Goal: Task Accomplishment & Management: Complete application form

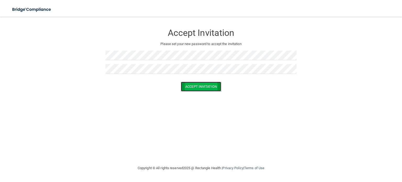
click at [201, 87] on button "Accept Invitation" at bounding box center [201, 87] width 40 height 10
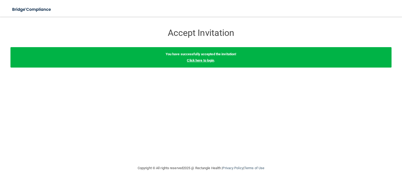
click at [202, 60] on link "Click here to login" at bounding box center [200, 60] width 27 height 4
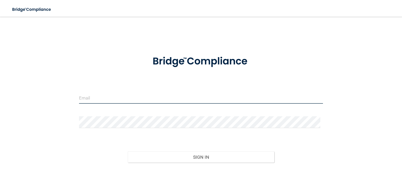
click at [87, 99] on input "email" at bounding box center [201, 98] width 244 height 12
type input "[PERSON_NAME][EMAIL_ADDRESS][DOMAIN_NAME]"
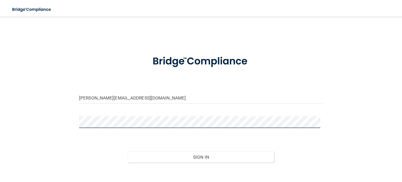
click at [128, 151] on button "Sign In" at bounding box center [201, 157] width 146 height 12
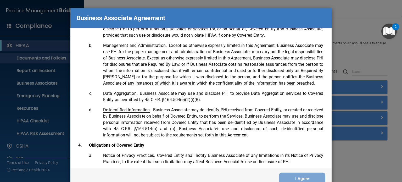
scroll to position [1067, 0]
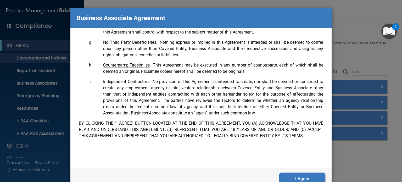
click at [299, 177] on button "I Agree" at bounding box center [302, 179] width 46 height 13
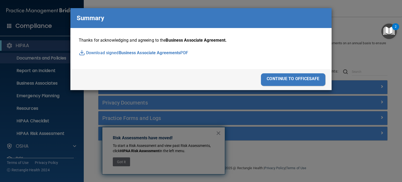
click at [306, 79] on div "continue to officesafe" at bounding box center [293, 79] width 64 height 13
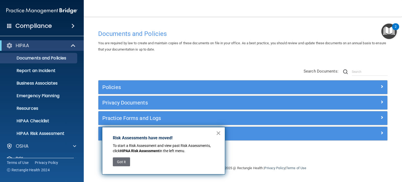
click at [218, 131] on button "×" at bounding box center [218, 133] width 5 height 8
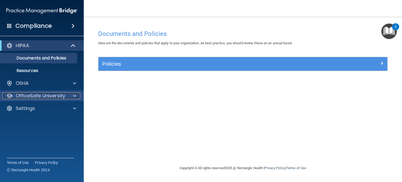
click at [72, 98] on div at bounding box center [73, 96] width 13 height 6
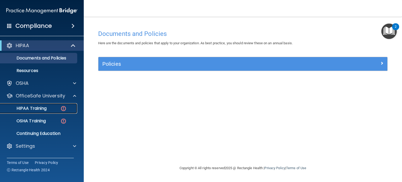
click at [39, 108] on p "HIPAA Training" at bounding box center [24, 108] width 43 height 5
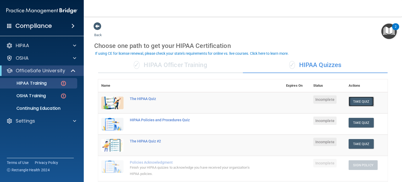
click at [366, 99] on button "Take Quiz" at bounding box center [361, 102] width 25 height 10
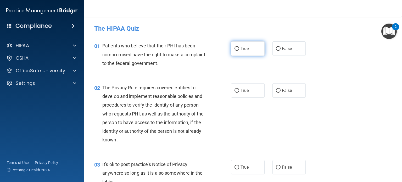
click at [235, 48] on input "True" at bounding box center [237, 49] width 5 height 4
radio input "true"
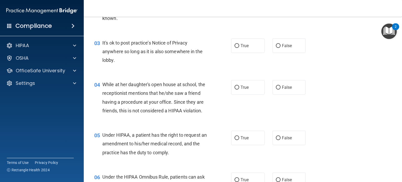
scroll to position [124, 0]
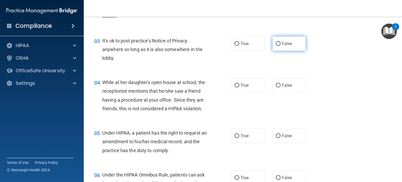
click at [279, 44] on label "False" at bounding box center [290, 43] width 34 height 14
click at [279, 44] on input "False" at bounding box center [278, 44] width 5 height 4
radio input "true"
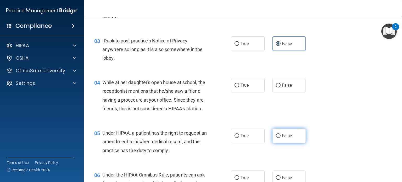
click at [276, 138] on input "False" at bounding box center [278, 136] width 5 height 4
radio input "true"
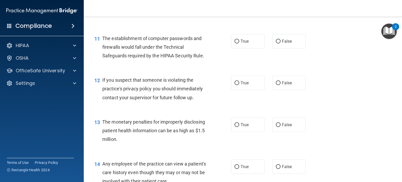
scroll to position [462, 0]
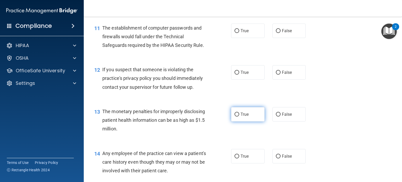
click at [235, 116] on input "True" at bounding box center [237, 115] width 5 height 4
radio input "true"
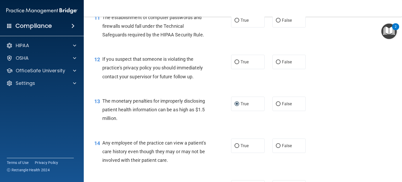
scroll to position [483, 0]
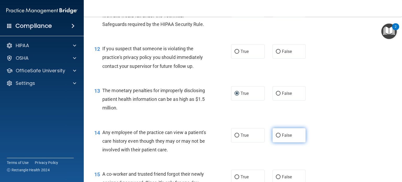
click at [276, 137] on input "False" at bounding box center [278, 136] width 5 height 4
radio input "true"
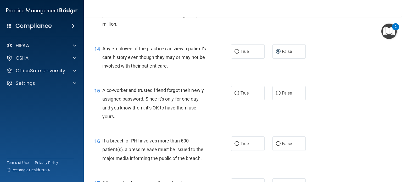
scroll to position [570, 0]
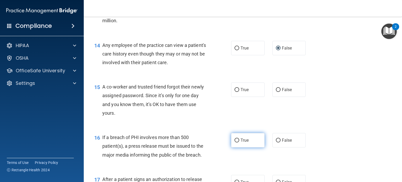
click at [242, 147] on label "True" at bounding box center [248, 140] width 34 height 14
click at [239, 142] on input "True" at bounding box center [237, 140] width 5 height 4
radio input "true"
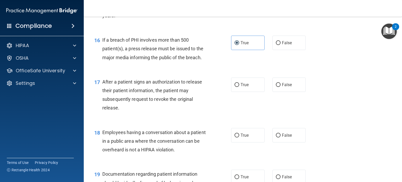
scroll to position [668, 0]
click at [285, 137] on span "False" at bounding box center [287, 134] width 10 height 5
click at [281, 137] on input "False" at bounding box center [278, 135] width 5 height 4
radio input "true"
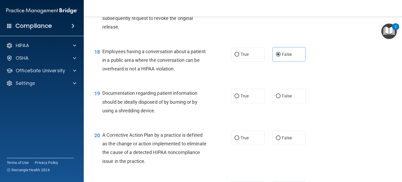
scroll to position [759, 0]
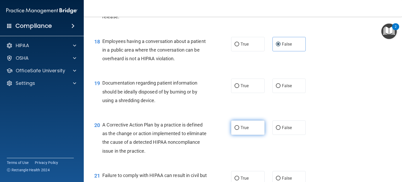
click at [237, 130] on input "True" at bounding box center [237, 128] width 5 height 4
radio input "true"
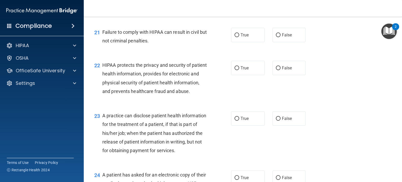
scroll to position [912, 0]
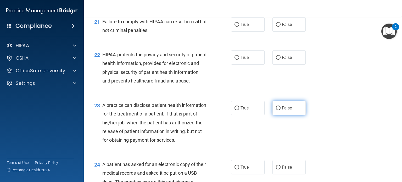
click at [276, 110] on input "False" at bounding box center [278, 108] width 5 height 4
radio input "true"
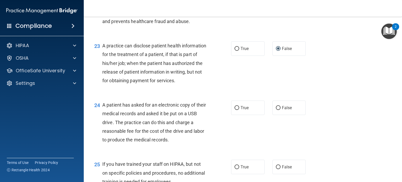
scroll to position [993, 0]
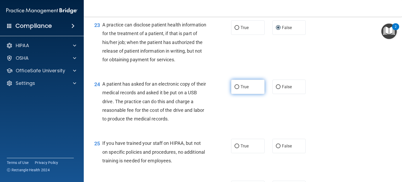
click at [235, 89] on input "True" at bounding box center [237, 87] width 5 height 4
radio input "true"
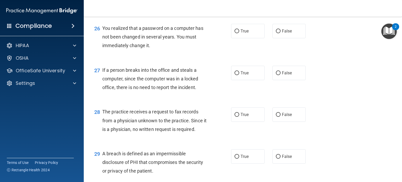
scroll to position [1171, 0]
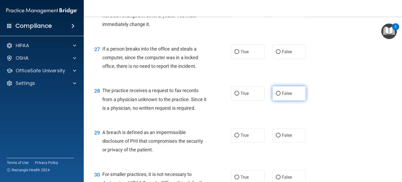
click at [276, 96] on input "False" at bounding box center [278, 94] width 5 height 4
radio input "true"
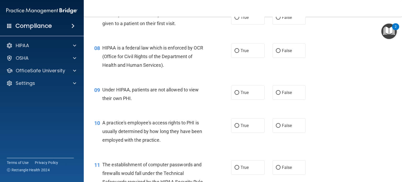
scroll to position [0, 0]
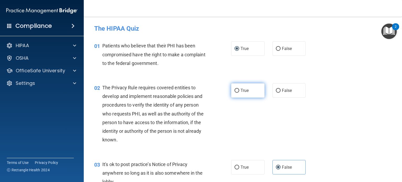
click at [235, 90] on input "True" at bounding box center [237, 91] width 5 height 4
radio input "true"
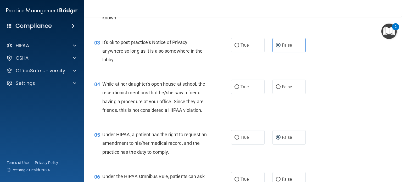
scroll to position [132, 0]
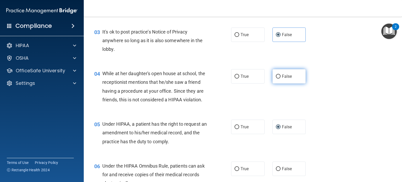
click at [276, 76] on input "False" at bounding box center [278, 77] width 5 height 4
radio input "true"
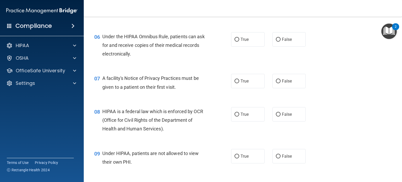
scroll to position [272, 0]
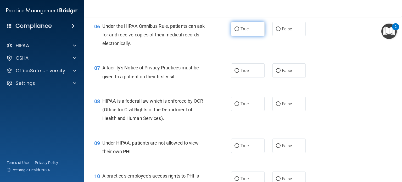
click at [236, 31] on input "True" at bounding box center [237, 29] width 5 height 4
radio input "true"
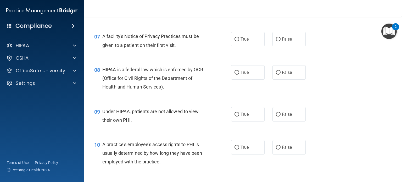
scroll to position [314, 0]
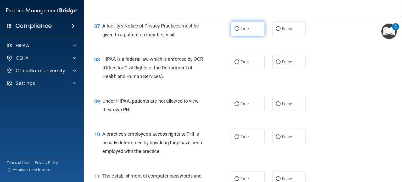
click at [236, 31] on input "True" at bounding box center [237, 29] width 5 height 4
radio input "true"
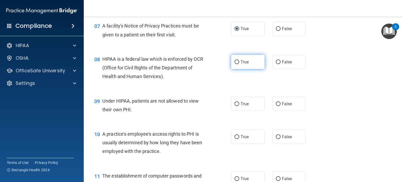
click at [237, 69] on label "True" at bounding box center [248, 62] width 34 height 14
click at [237, 64] on input "True" at bounding box center [237, 62] width 5 height 4
radio input "true"
click at [276, 106] on input "False" at bounding box center [278, 104] width 5 height 4
radio input "true"
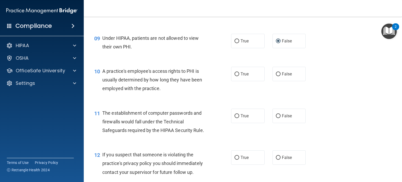
scroll to position [387, 0]
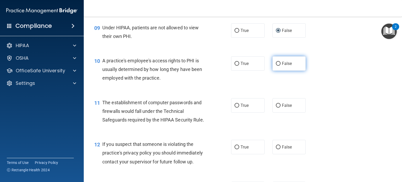
click at [276, 66] on input "False" at bounding box center [278, 64] width 5 height 4
radio input "true"
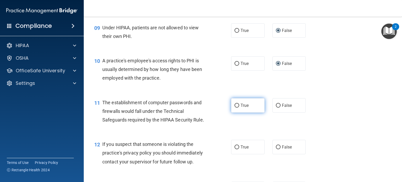
click at [235, 108] on input "True" at bounding box center [237, 106] width 5 height 4
radio input "true"
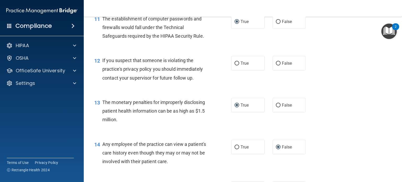
scroll to position [478, 0]
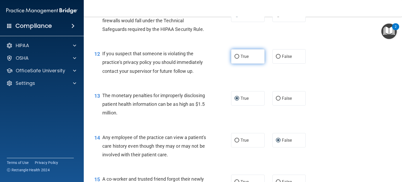
click at [235, 59] on input "True" at bounding box center [237, 57] width 5 height 4
radio input "true"
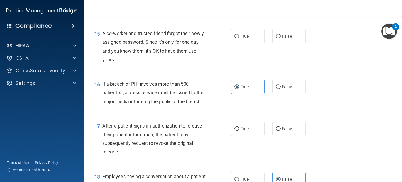
scroll to position [631, 0]
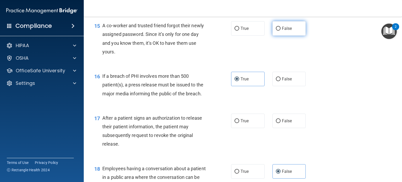
click at [276, 31] on input "False" at bounding box center [278, 29] width 5 height 4
radio input "true"
click at [237, 123] on input "True" at bounding box center [237, 121] width 5 height 4
radio input "true"
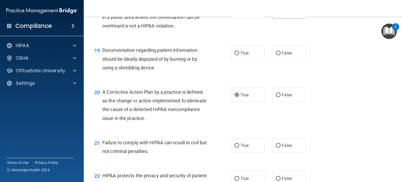
scroll to position [799, 0]
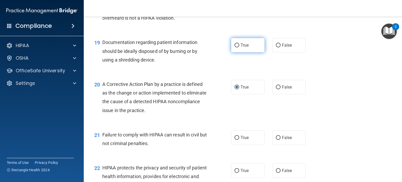
click at [235, 47] on input "True" at bounding box center [237, 45] width 5 height 4
radio input "true"
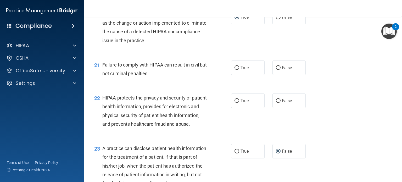
scroll to position [897, 0]
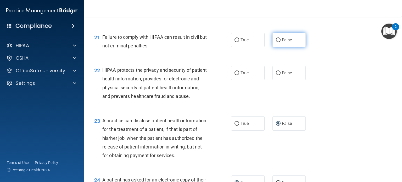
click at [285, 42] on span "False" at bounding box center [287, 39] width 10 height 5
click at [281, 42] on input "False" at bounding box center [278, 40] width 5 height 4
radio input "true"
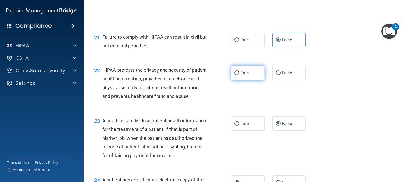
click at [235, 75] on input "True" at bounding box center [237, 73] width 5 height 4
radio input "true"
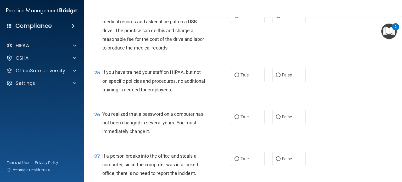
scroll to position [1071, 0]
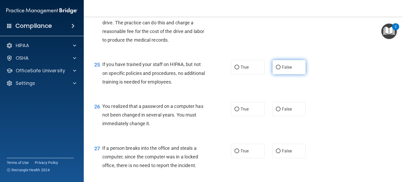
click at [276, 69] on input "False" at bounding box center [278, 67] width 5 height 4
radio input "true"
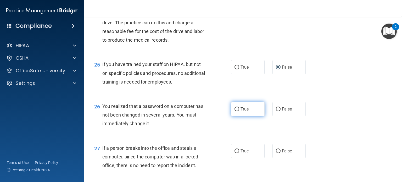
click at [237, 111] on input "True" at bounding box center [237, 109] width 5 height 4
radio input "true"
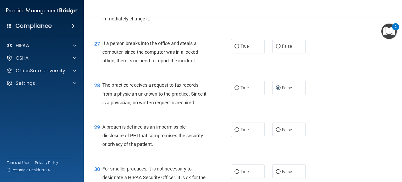
scroll to position [1180, 0]
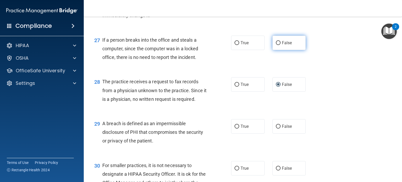
click at [276, 45] on input "False" at bounding box center [278, 43] width 5 height 4
radio input "true"
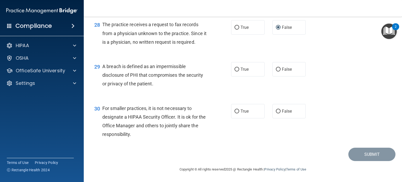
scroll to position [1256, 0]
click at [237, 75] on label "True" at bounding box center [248, 69] width 34 height 14
click at [237, 71] on input "True" at bounding box center [237, 70] width 5 height 4
radio input "true"
click at [235, 113] on input "True" at bounding box center [237, 111] width 5 height 4
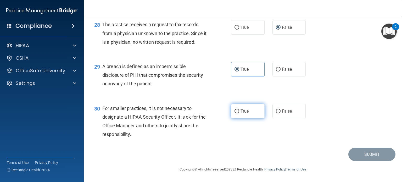
radio input "true"
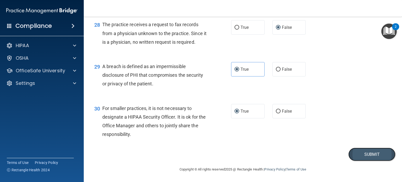
click at [364, 160] on button "Submit" at bounding box center [371, 154] width 47 height 13
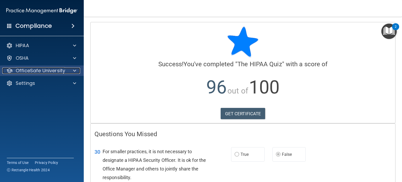
click at [75, 69] on span at bounding box center [74, 71] width 3 height 6
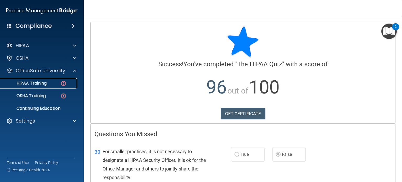
click at [38, 82] on p "HIPAA Training" at bounding box center [24, 83] width 43 height 5
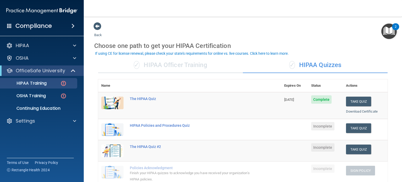
click at [313, 125] on span "Incomplete" at bounding box center [322, 126] width 23 height 8
click at [357, 126] on button "Take Quiz" at bounding box center [358, 128] width 25 height 10
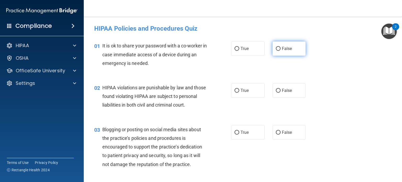
click at [276, 50] on input "False" at bounding box center [278, 49] width 5 height 4
radio input "true"
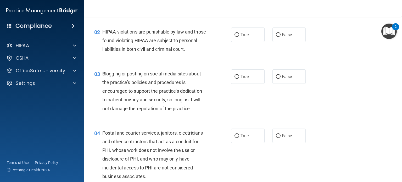
scroll to position [70, 0]
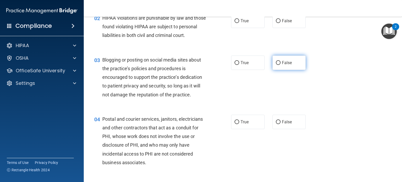
click at [276, 65] on input "False" at bounding box center [278, 63] width 5 height 4
radio input "true"
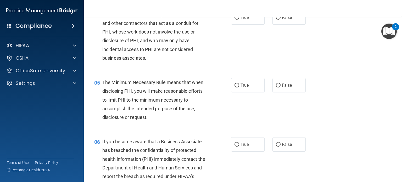
scroll to position [216, 0]
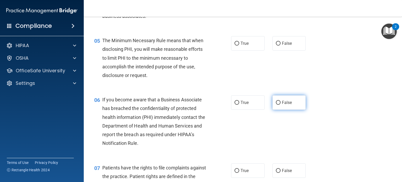
click at [276, 105] on input "False" at bounding box center [278, 103] width 5 height 4
radio input "true"
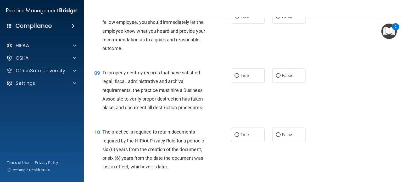
scroll to position [422, 0]
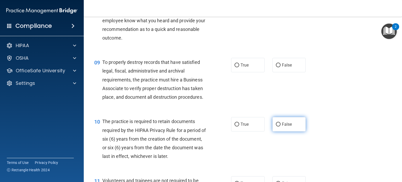
click at [276, 126] on input "False" at bounding box center [278, 125] width 5 height 4
radio input "true"
click at [235, 126] on input "True" at bounding box center [237, 125] width 5 height 4
radio input "true"
radio input "false"
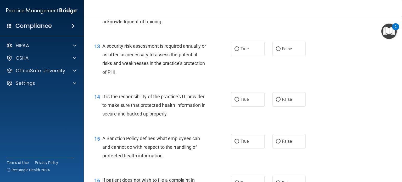
scroll to position [660, 0]
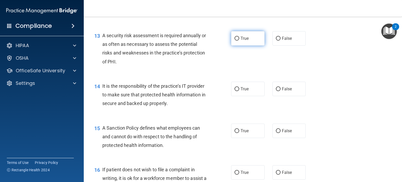
click at [235, 41] on input "True" at bounding box center [237, 39] width 5 height 4
radio input "true"
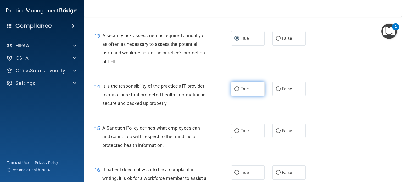
click at [235, 91] on input "True" at bounding box center [237, 89] width 5 height 4
radio input "true"
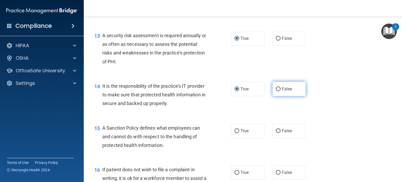
drag, startPoint x: 235, startPoint y: 97, endPoint x: 276, endPoint y: 96, distance: 41.6
click at [276, 96] on div "True False" at bounding box center [271, 89] width 80 height 14
click at [276, 91] on input "False" at bounding box center [278, 89] width 5 height 4
radio input "true"
radio input "false"
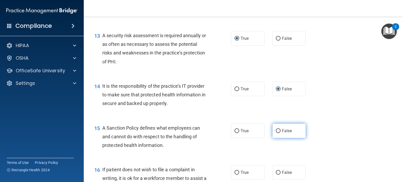
click at [276, 133] on input "False" at bounding box center [278, 131] width 5 height 4
radio input "true"
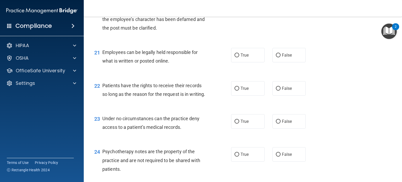
scroll to position [1016, 0]
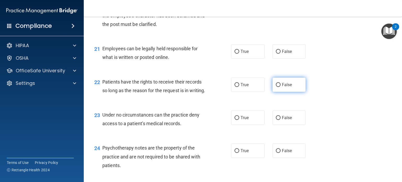
click at [276, 87] on input "False" at bounding box center [278, 85] width 5 height 4
radio input "true"
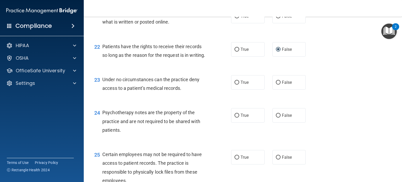
scroll to position [1054, 0]
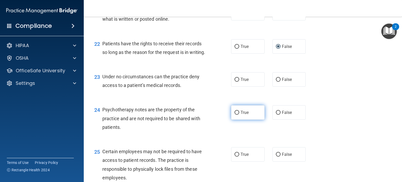
click at [236, 115] on input "True" at bounding box center [237, 113] width 5 height 4
radio input "true"
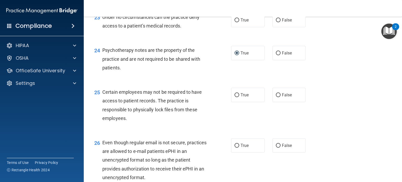
scroll to position [1117, 0]
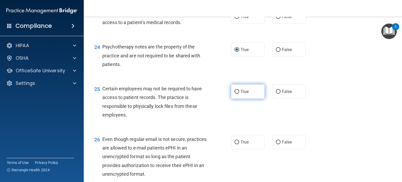
click at [235, 94] on input "True" at bounding box center [237, 92] width 5 height 4
radio input "true"
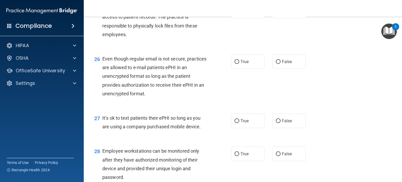
scroll to position [1211, 0]
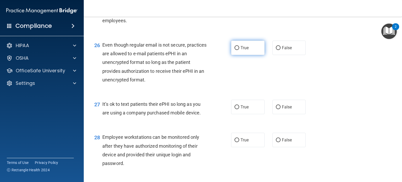
click at [235, 50] on input "True" at bounding box center [237, 48] width 5 height 4
radio input "true"
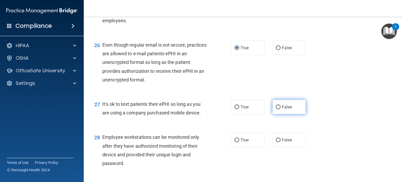
click at [276, 109] on input "False" at bounding box center [278, 107] width 5 height 4
radio input "true"
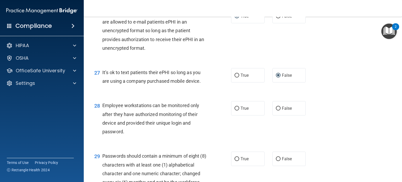
scroll to position [1253, 0]
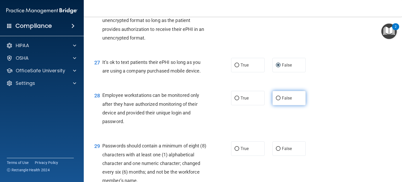
click at [276, 100] on input "False" at bounding box center [278, 98] width 5 height 4
radio input "true"
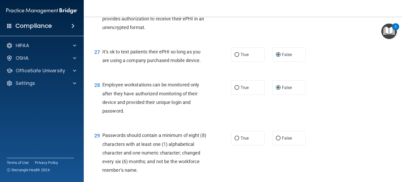
scroll to position [1291, 0]
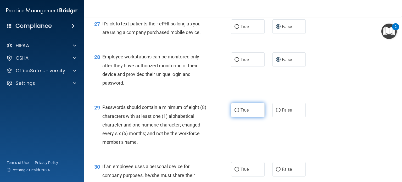
click at [235, 112] on input "True" at bounding box center [237, 110] width 5 height 4
radio input "true"
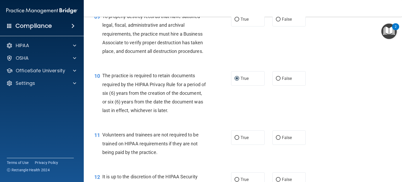
scroll to position [0, 0]
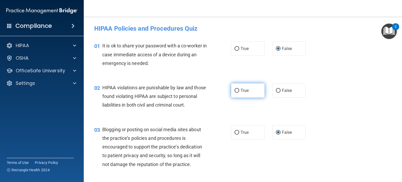
click at [235, 90] on input "True" at bounding box center [237, 91] width 5 height 4
radio input "true"
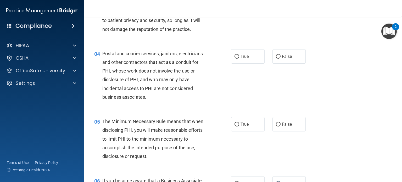
scroll to position [136, 0]
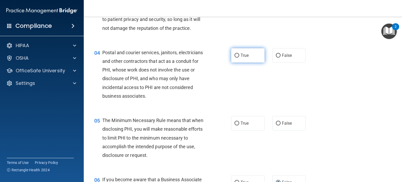
click at [237, 62] on label "True" at bounding box center [248, 55] width 34 height 14
click at [237, 58] on input "True" at bounding box center [237, 56] width 5 height 4
radio input "true"
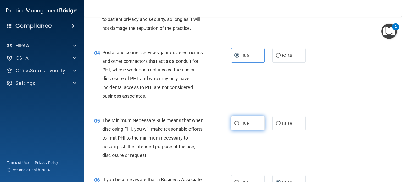
click at [231, 130] on label "True" at bounding box center [248, 123] width 34 height 14
click at [235, 125] on input "True" at bounding box center [237, 123] width 5 height 4
radio input "true"
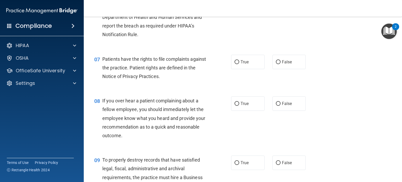
scroll to position [335, 0]
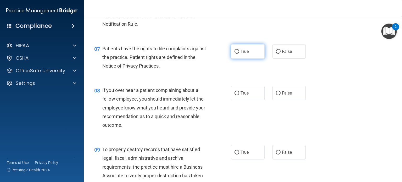
click at [236, 54] on input "True" at bounding box center [237, 52] width 5 height 4
radio input "true"
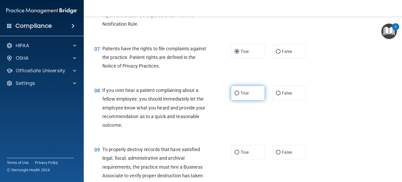
click at [236, 95] on input "True" at bounding box center [237, 93] width 5 height 4
radio input "true"
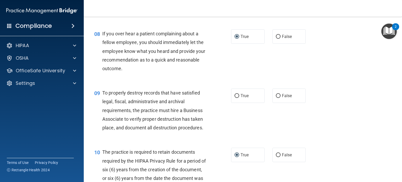
scroll to position [394, 0]
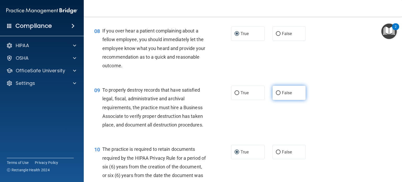
click at [277, 95] on input "False" at bounding box center [278, 93] width 5 height 4
radio input "true"
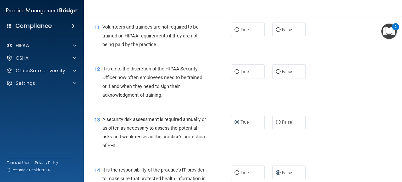
scroll to position [579, 0]
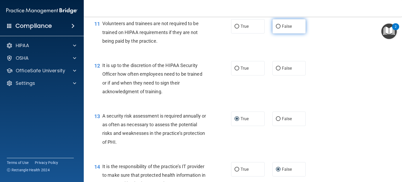
click at [276, 29] on input "False" at bounding box center [278, 27] width 5 height 4
radio input "true"
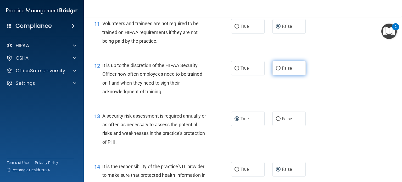
click at [276, 70] on input "False" at bounding box center [278, 68] width 5 height 4
radio input "true"
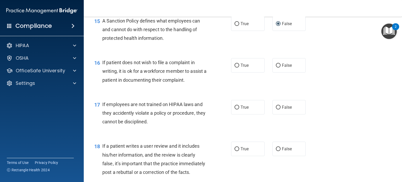
scroll to position [771, 0]
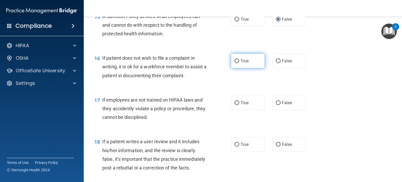
click at [235, 63] on input "True" at bounding box center [237, 61] width 5 height 4
radio input "true"
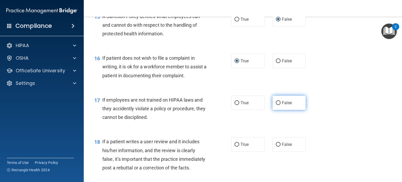
click at [276, 105] on input "False" at bounding box center [278, 103] width 5 height 4
radio input "true"
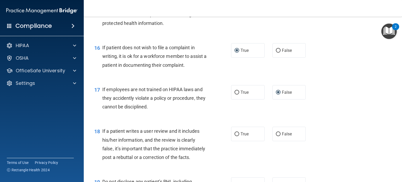
scroll to position [796, 0]
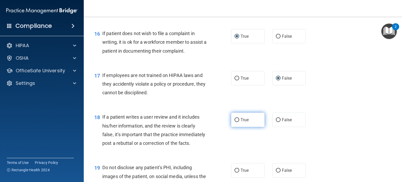
click at [238, 127] on label "True" at bounding box center [248, 120] width 34 height 14
click at [238, 122] on input "True" at bounding box center [237, 120] width 5 height 4
radio input "true"
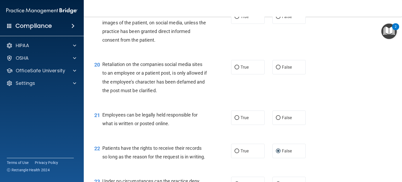
scroll to position [960, 0]
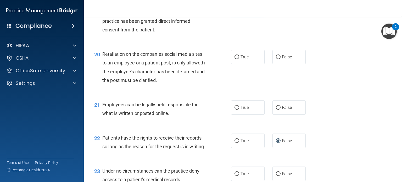
click at [235, 9] on input "True" at bounding box center [237, 7] width 5 height 4
radio input "true"
click at [276, 59] on input "False" at bounding box center [278, 57] width 5 height 4
radio input "true"
click at [235, 110] on input "True" at bounding box center [237, 108] width 5 height 4
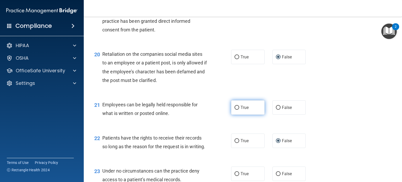
radio input "true"
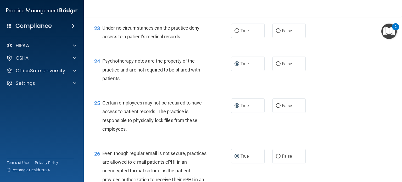
scroll to position [1106, 0]
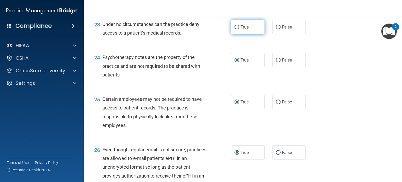
click at [235, 29] on input "True" at bounding box center [237, 27] width 5 height 4
radio input "true"
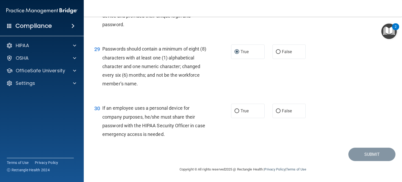
scroll to position [1376, 0]
click at [235, 110] on input "True" at bounding box center [237, 111] width 5 height 4
radio input "true"
click at [366, 154] on button "Submit" at bounding box center [371, 154] width 47 height 13
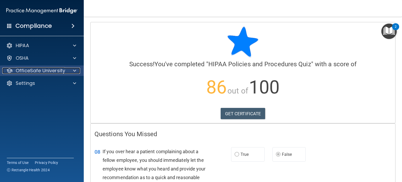
click at [75, 69] on span at bounding box center [74, 71] width 3 height 6
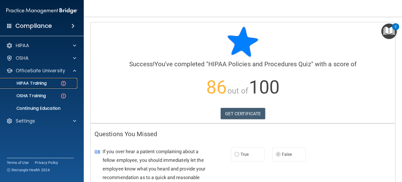
click at [34, 83] on p "HIPAA Training" at bounding box center [24, 83] width 43 height 5
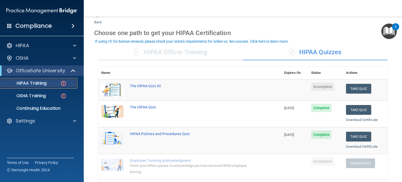
scroll to position [11, 0]
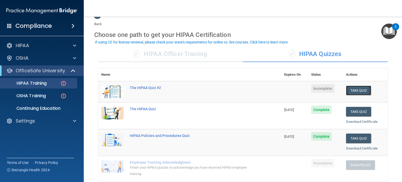
click at [352, 91] on button "Take Quiz" at bounding box center [358, 91] width 25 height 10
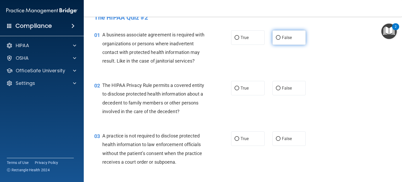
click at [276, 36] on input "False" at bounding box center [278, 38] width 5 height 4
radio input "true"
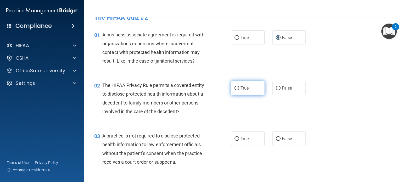
click at [236, 87] on input "True" at bounding box center [237, 88] width 5 height 4
radio input "true"
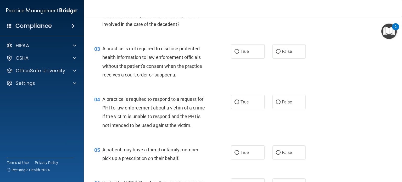
scroll to position [109, 0]
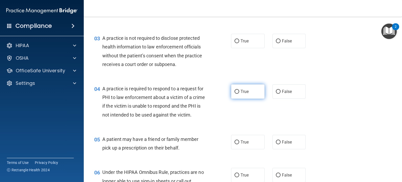
click at [235, 93] on input "True" at bounding box center [237, 92] width 5 height 4
radio input "true"
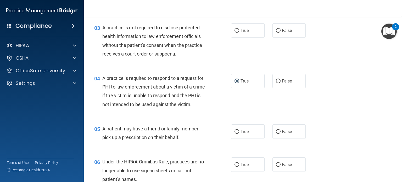
scroll to position [161, 0]
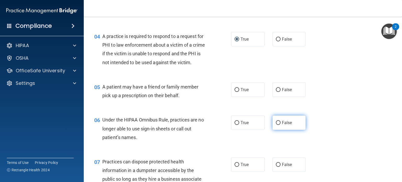
click at [276, 125] on input "False" at bounding box center [278, 123] width 5 height 4
radio input "true"
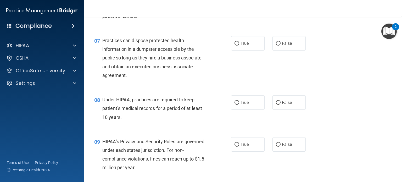
scroll to position [288, 0]
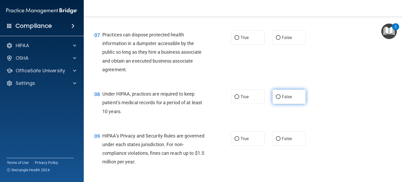
click at [282, 99] on span "False" at bounding box center [287, 96] width 10 height 5
click at [280, 99] on input "False" at bounding box center [278, 97] width 5 height 4
radio input "true"
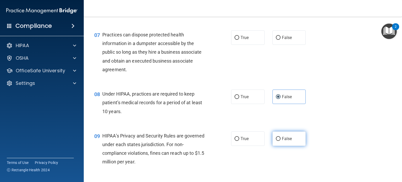
click at [276, 141] on input "False" at bounding box center [278, 139] width 5 height 4
radio input "true"
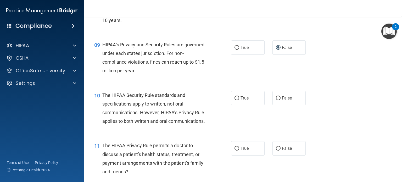
scroll to position [407, 0]
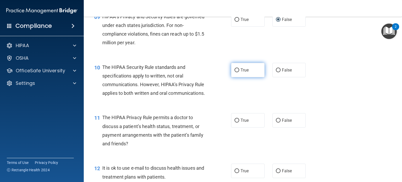
click at [235, 72] on input "True" at bounding box center [237, 70] width 5 height 4
radio input "true"
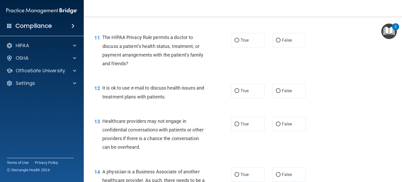
scroll to position [494, 0]
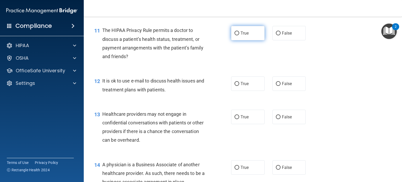
click at [235, 35] on input "True" at bounding box center [237, 33] width 5 height 4
radio input "true"
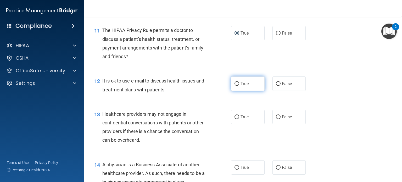
click at [235, 86] on input "True" at bounding box center [237, 84] width 5 height 4
radio input "true"
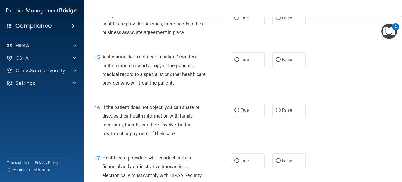
scroll to position [644, 0]
click at [235, 112] on input "True" at bounding box center [237, 110] width 5 height 4
radio input "true"
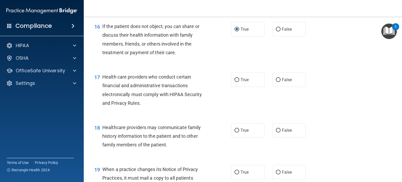
scroll to position [728, 0]
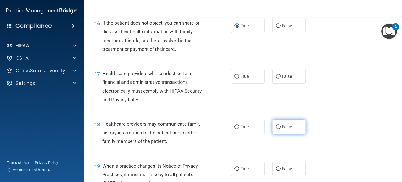
click at [276, 129] on input "False" at bounding box center [278, 127] width 5 height 4
radio input "true"
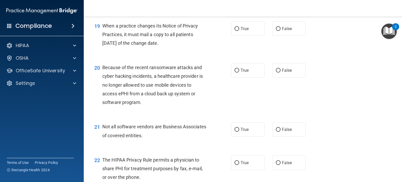
scroll to position [878, 0]
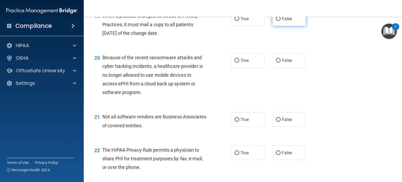
click at [276, 21] on input "False" at bounding box center [278, 19] width 5 height 4
radio input "true"
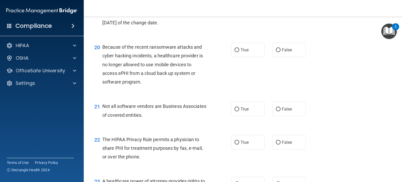
scroll to position [937, 0]
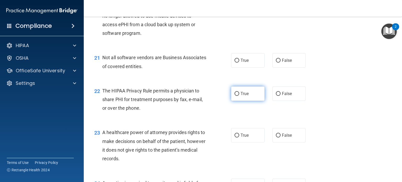
click at [235, 96] on input "True" at bounding box center [237, 94] width 5 height 4
radio input "true"
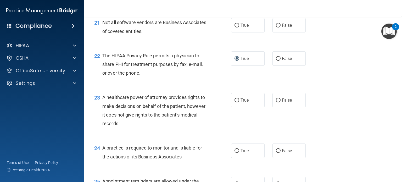
scroll to position [983, 0]
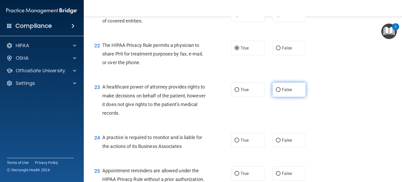
click at [277, 92] on input "False" at bounding box center [278, 90] width 5 height 4
radio input "true"
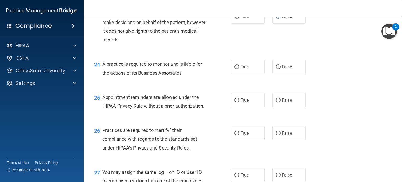
scroll to position [1073, 0]
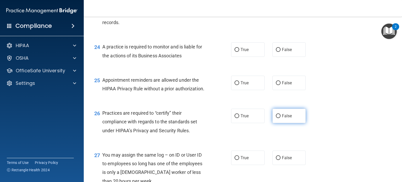
click at [276, 118] on input "False" at bounding box center [278, 116] width 5 height 4
radio input "true"
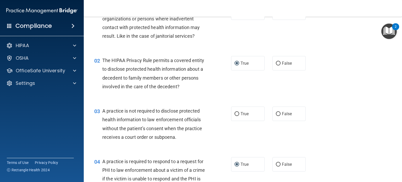
scroll to position [0, 0]
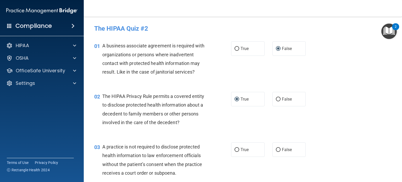
click at [168, 151] on div "A practice is not required to disclose protected health information to law enfo…" at bounding box center [156, 159] width 109 height 35
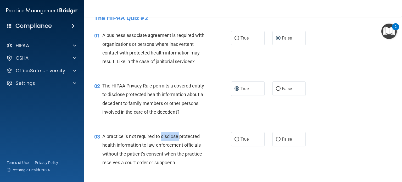
scroll to position [21, 0]
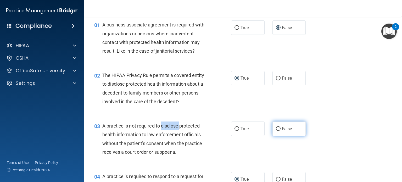
click at [277, 129] on input "False" at bounding box center [278, 129] width 5 height 4
radio input "true"
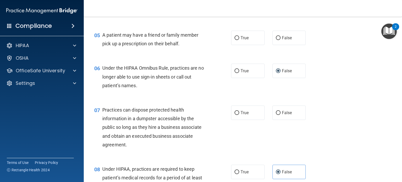
scroll to position [223, 0]
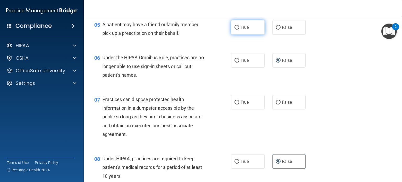
click at [235, 30] on input "True" at bounding box center [237, 28] width 5 height 4
radio input "true"
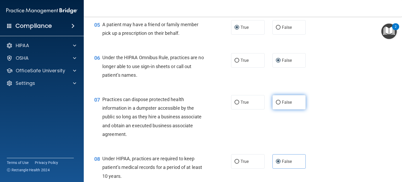
click at [276, 104] on input "False" at bounding box center [278, 103] width 5 height 4
radio input "true"
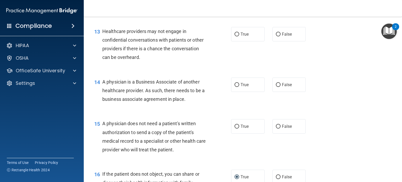
scroll to position [579, 0]
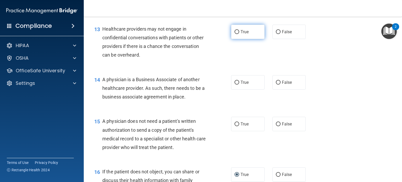
click at [238, 39] on label "True" at bounding box center [248, 32] width 34 height 14
click at [238, 34] on input "True" at bounding box center [237, 32] width 5 height 4
radio input "true"
click at [236, 85] on input "True" at bounding box center [237, 83] width 5 height 4
radio input "true"
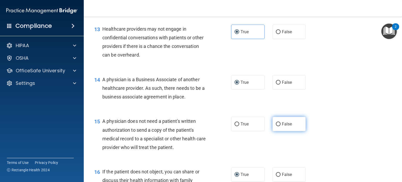
click at [276, 126] on input "False" at bounding box center [278, 124] width 5 height 4
radio input "true"
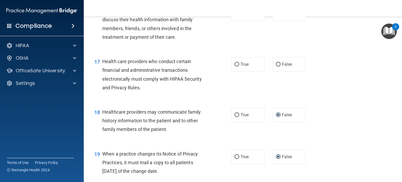
scroll to position [789, 0]
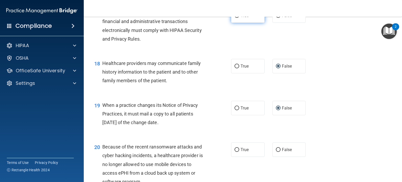
click at [235, 18] on input "True" at bounding box center [237, 16] width 5 height 4
radio input "true"
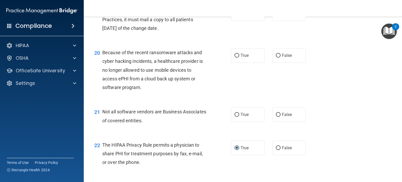
scroll to position [900, 0]
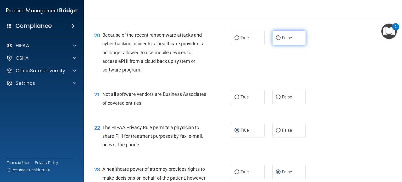
click at [276, 40] on input "False" at bounding box center [278, 38] width 5 height 4
radio input "true"
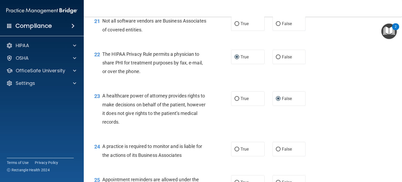
scroll to position [974, 0]
click at [235, 26] on input "True" at bounding box center [237, 24] width 5 height 4
radio input "true"
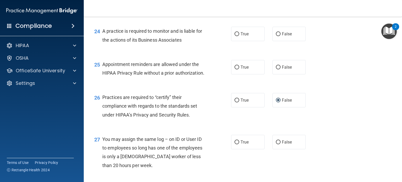
scroll to position [1099, 0]
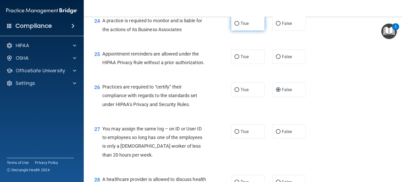
click at [235, 26] on input "True" at bounding box center [237, 24] width 5 height 4
radio input "true"
click at [276, 59] on input "False" at bounding box center [278, 57] width 5 height 4
radio input "true"
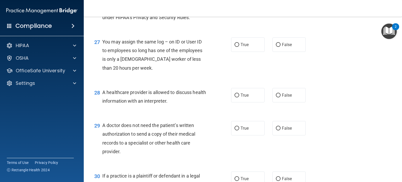
scroll to position [1188, 0]
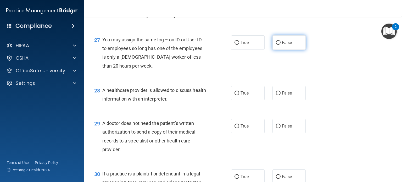
click at [276, 45] on input "False" at bounding box center [278, 43] width 5 height 4
radio input "true"
click at [211, 106] on div "28 A healthcare provider is allowed to discuss health information with an inter…" at bounding box center [162, 96] width 153 height 20
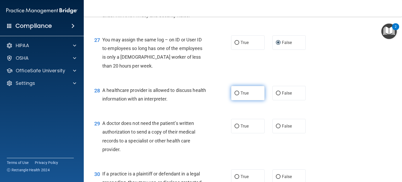
click at [235, 95] on input "True" at bounding box center [237, 93] width 5 height 4
radio input "true"
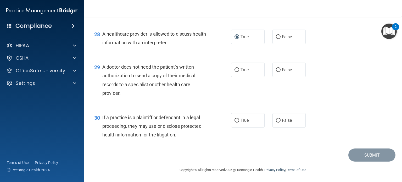
scroll to position [1247, 0]
click at [276, 71] on input "False" at bounding box center [278, 70] width 5 height 4
radio input "true"
click at [235, 122] on input "True" at bounding box center [237, 120] width 5 height 4
radio input "true"
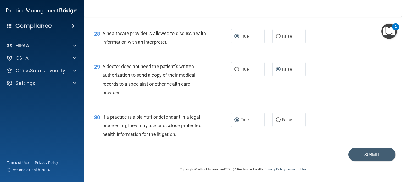
scroll to position [1263, 0]
click at [370, 154] on button "Submit" at bounding box center [371, 154] width 47 height 13
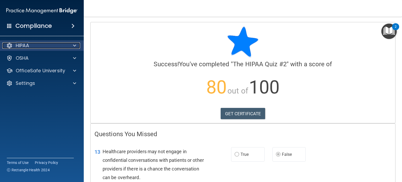
click at [73, 44] on span at bounding box center [74, 45] width 3 height 6
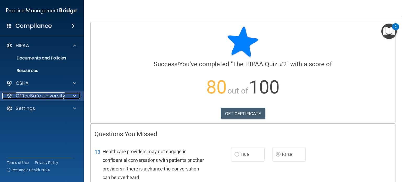
click at [75, 95] on span at bounding box center [74, 96] width 3 height 6
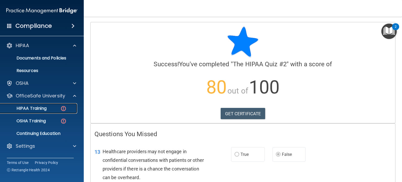
click at [29, 107] on p "HIPAA Training" at bounding box center [24, 108] width 43 height 5
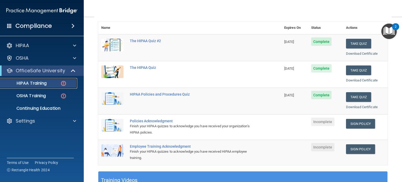
scroll to position [81, 0]
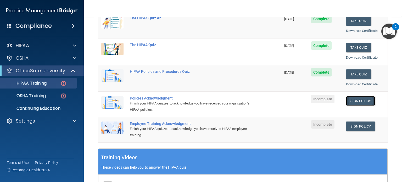
click at [359, 99] on link "Sign Policy" at bounding box center [360, 101] width 29 height 10
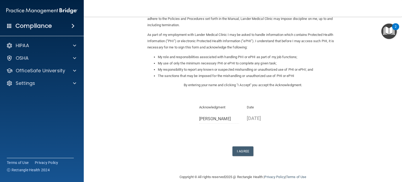
scroll to position [50, 0]
click at [237, 149] on button "I Agree" at bounding box center [242, 152] width 21 height 10
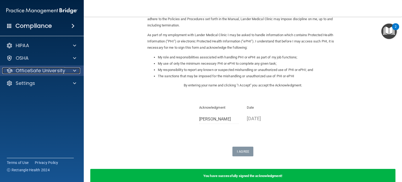
click at [76, 69] on span at bounding box center [74, 71] width 3 height 6
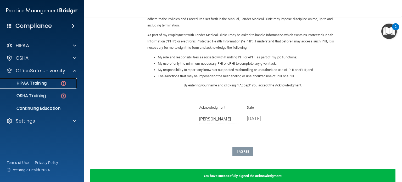
click at [43, 85] on p "HIPAA Training" at bounding box center [24, 83] width 43 height 5
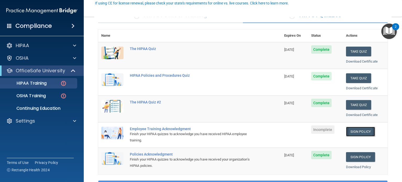
click at [359, 130] on link "Sign Policy" at bounding box center [360, 132] width 29 height 10
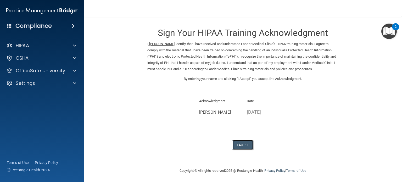
click at [244, 146] on button "I Agree" at bounding box center [242, 145] width 21 height 10
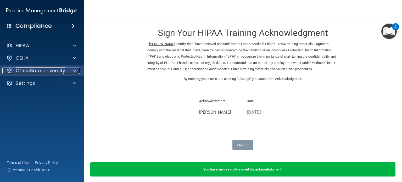
click at [74, 70] on span at bounding box center [74, 71] width 3 height 6
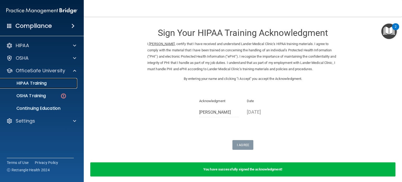
click at [39, 83] on p "HIPAA Training" at bounding box center [24, 83] width 43 height 5
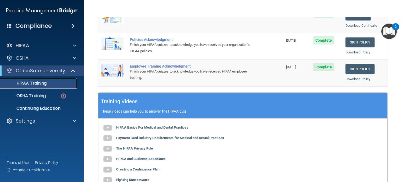
scroll to position [139, 0]
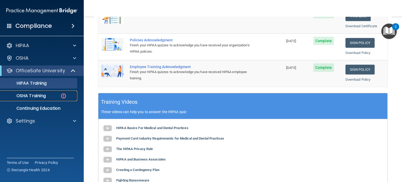
click at [26, 95] on p "OSHA Training" at bounding box center [24, 95] width 42 height 5
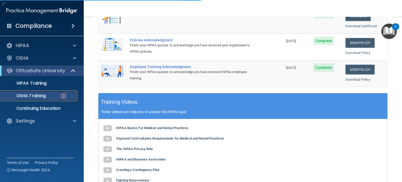
scroll to position [84, 0]
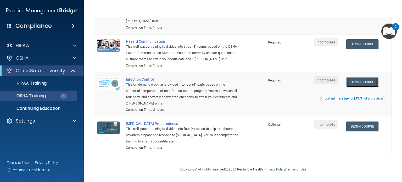
click at [364, 83] on link "Begin Course" at bounding box center [362, 82] width 32 height 10
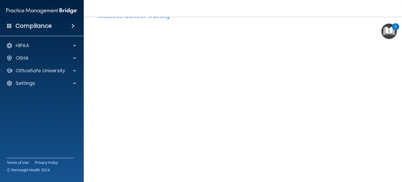
scroll to position [18, 0]
click at [73, 57] on span at bounding box center [74, 58] width 3 height 6
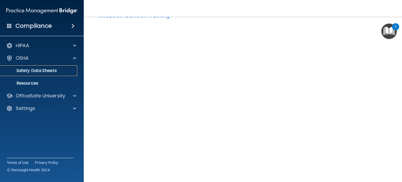
click at [49, 72] on p "Safety Data Sheets" at bounding box center [38, 70] width 71 height 5
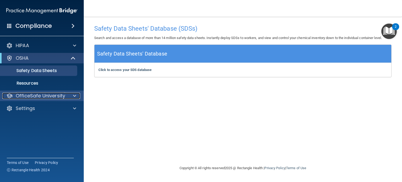
click at [75, 95] on span at bounding box center [74, 96] width 3 height 6
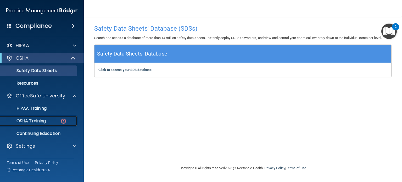
click at [36, 120] on p "OSHA Training" at bounding box center [24, 120] width 42 height 5
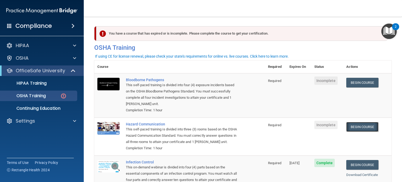
click at [358, 128] on link "Begin Course" at bounding box center [362, 127] width 32 height 10
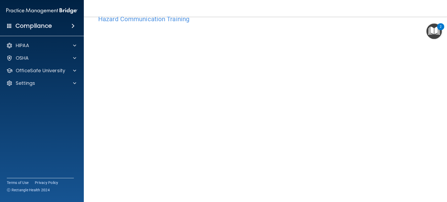
scroll to position [15, 0]
click at [402, 31] on img "Open Resource Center, 2 new notifications" at bounding box center [433, 31] width 15 height 15
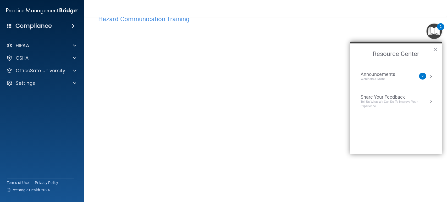
click at [397, 27] on div "Hazard Communication Training This course doesn’t expire until . Are you sure y…" at bounding box center [265, 109] width 342 height 193
click at [402, 48] on button "×" at bounding box center [435, 49] width 5 height 8
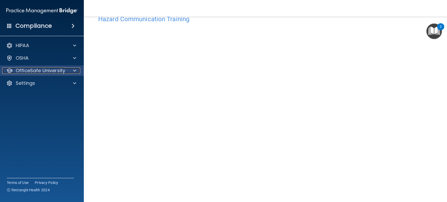
click at [75, 71] on span at bounding box center [74, 71] width 3 height 6
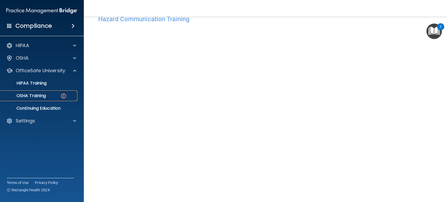
click at [38, 96] on p "OSHA Training" at bounding box center [24, 95] width 42 height 5
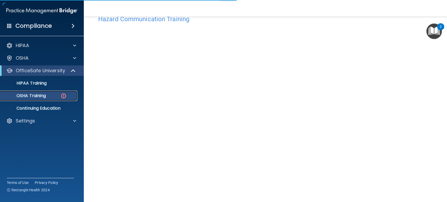
scroll to position [32, 0]
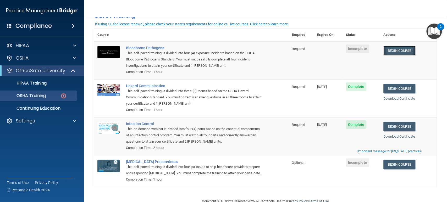
click at [402, 50] on link "Begin Course" at bounding box center [399, 51] width 32 height 10
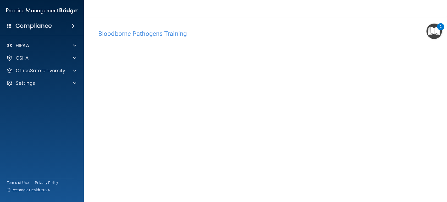
scroll to position [22, 0]
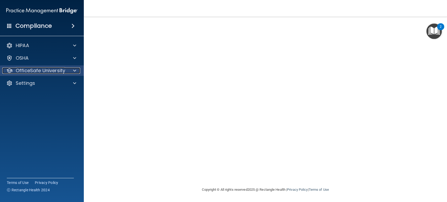
click at [75, 69] on span at bounding box center [74, 71] width 3 height 6
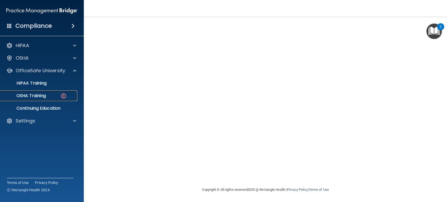
click at [38, 94] on p "OSHA Training" at bounding box center [24, 95] width 42 height 5
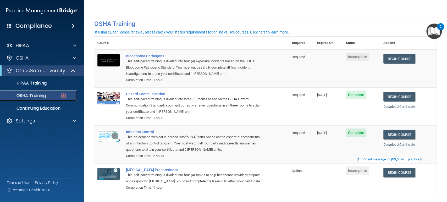
scroll to position [24, 0]
click at [396, 57] on link "Begin Course" at bounding box center [399, 59] width 32 height 10
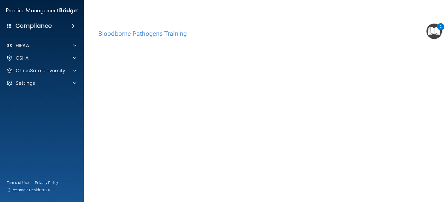
scroll to position [22, 0]
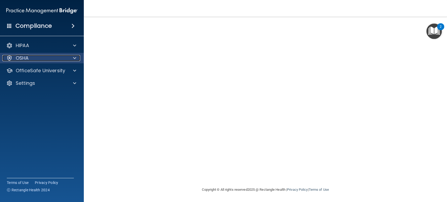
click at [53, 58] on div "OSHA" at bounding box center [34, 58] width 65 height 6
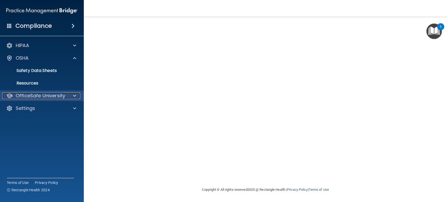
click at [74, 96] on span at bounding box center [74, 96] width 3 height 6
click at [72, 94] on div at bounding box center [73, 96] width 13 height 6
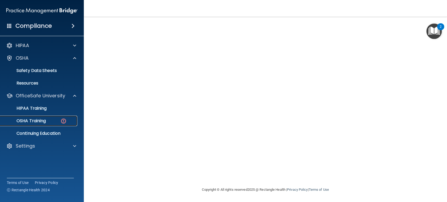
click at [59, 119] on div "OSHA Training" at bounding box center [38, 120] width 71 height 5
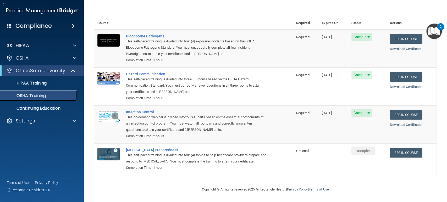
scroll to position [36, 0]
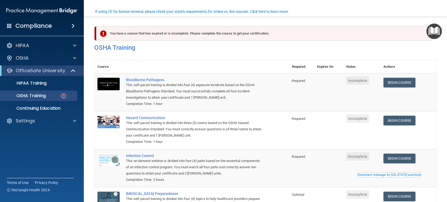
scroll to position [51, 0]
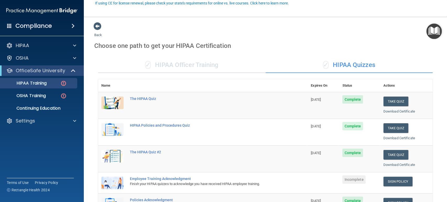
scroll to position [50, 0]
